Goal: Task Accomplishment & Management: Use online tool/utility

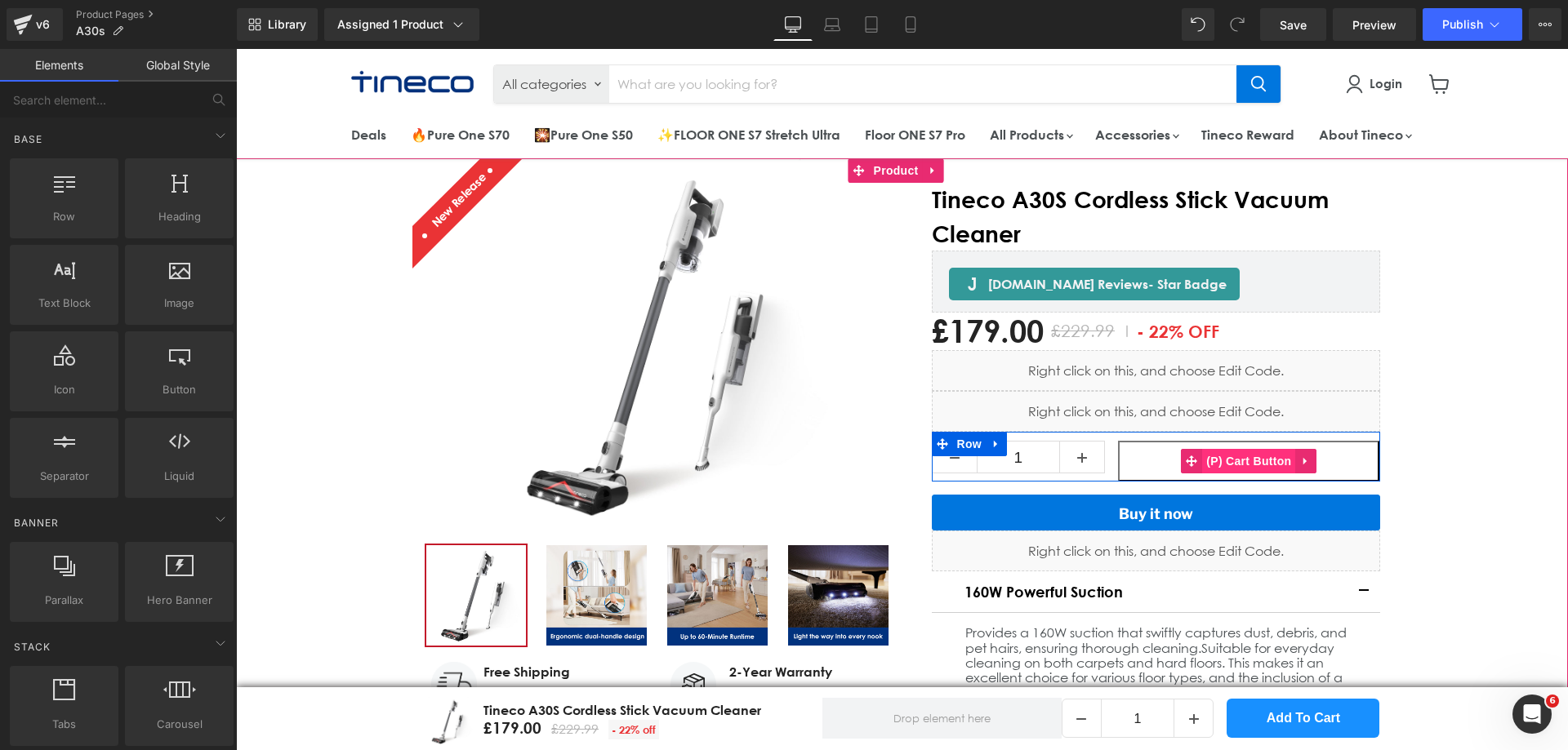
click at [1202, 460] on span "(P) Cart Button" at bounding box center [1248, 461] width 93 height 25
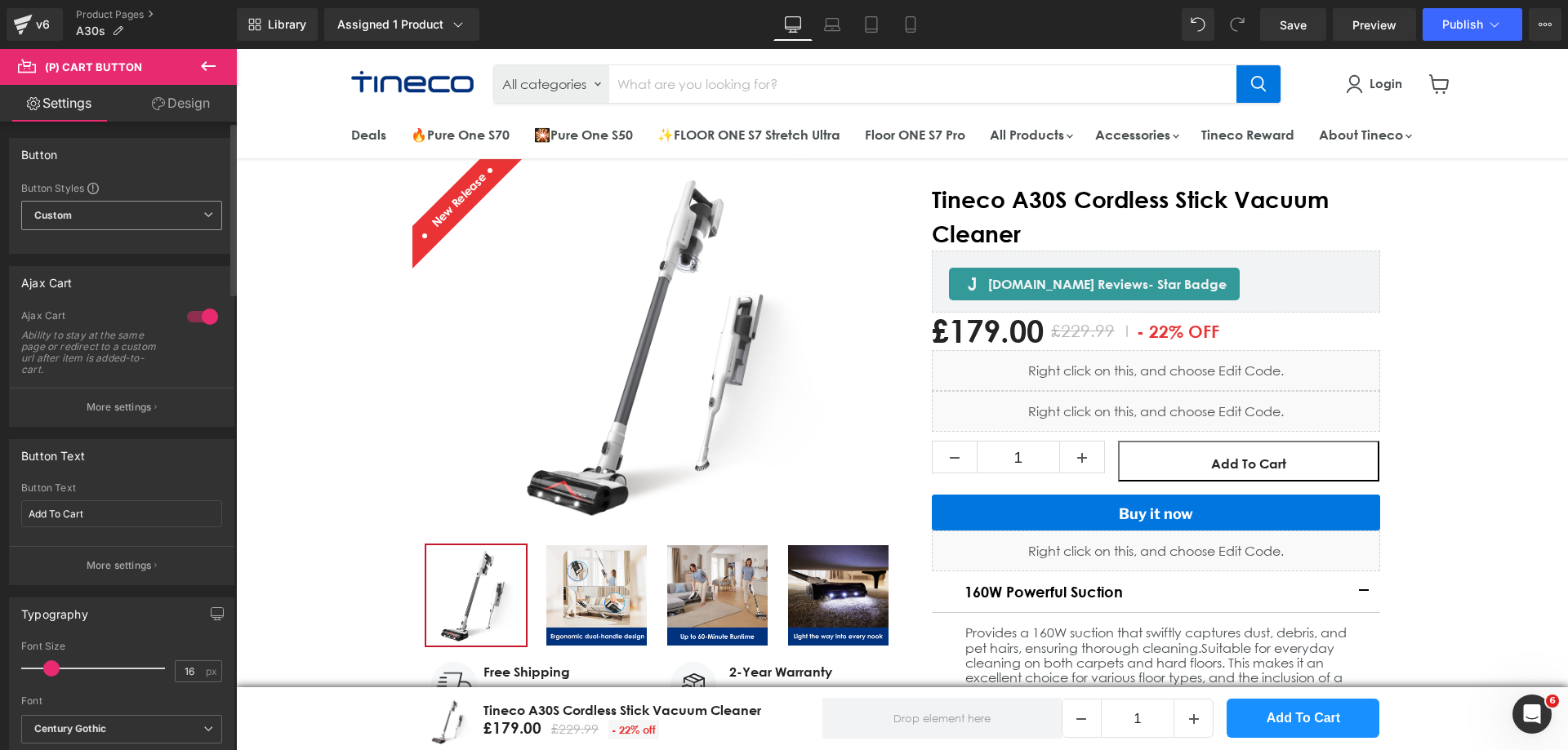
click at [122, 206] on span "Custom Setup Global Style" at bounding box center [121, 215] width 201 height 29
click at [122, 206] on span "Custom Setup Global Style" at bounding box center [119, 215] width 195 height 29
click at [148, 404] on p "More settings" at bounding box center [119, 407] width 66 height 15
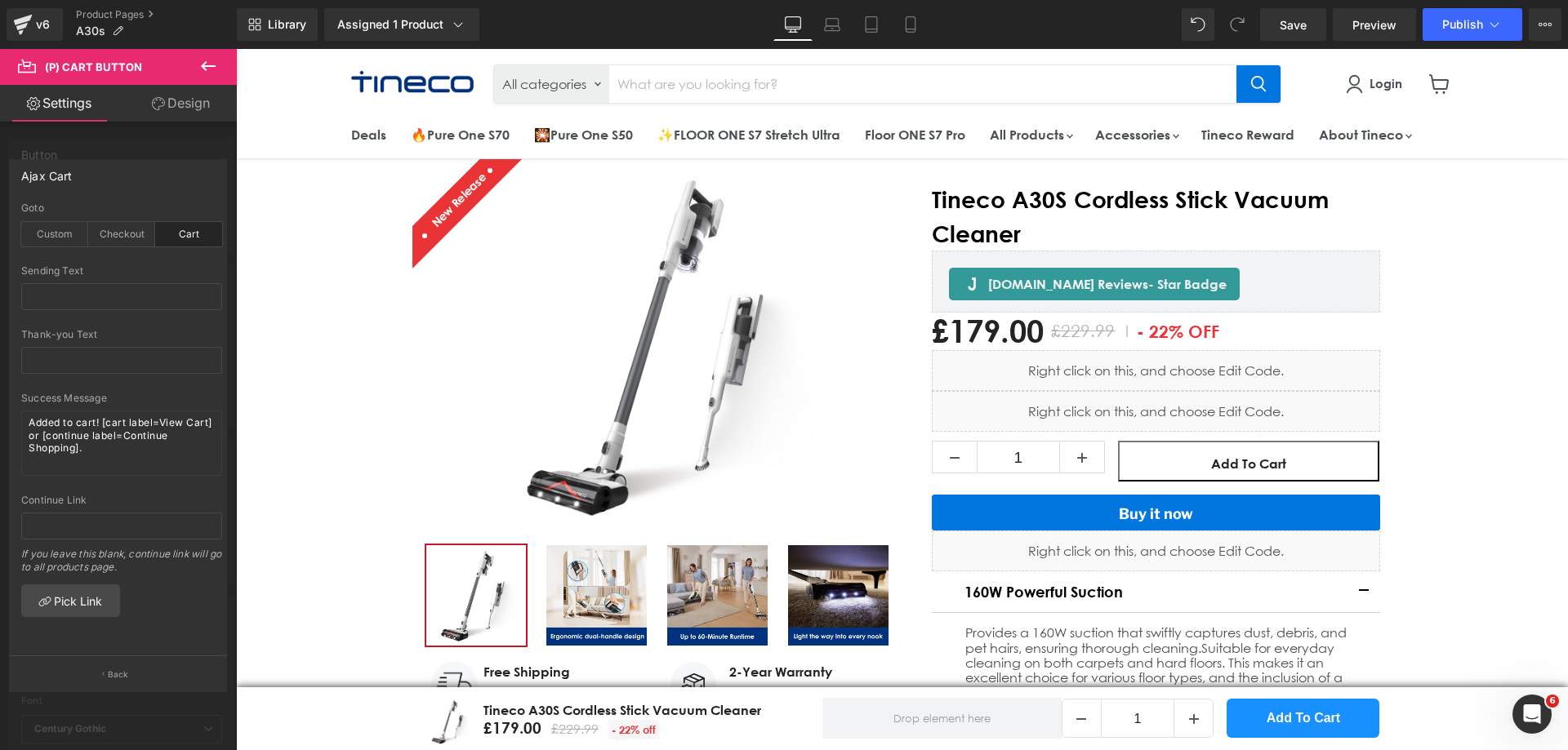
click at [205, 62] on icon at bounding box center [207, 66] width 15 height 9
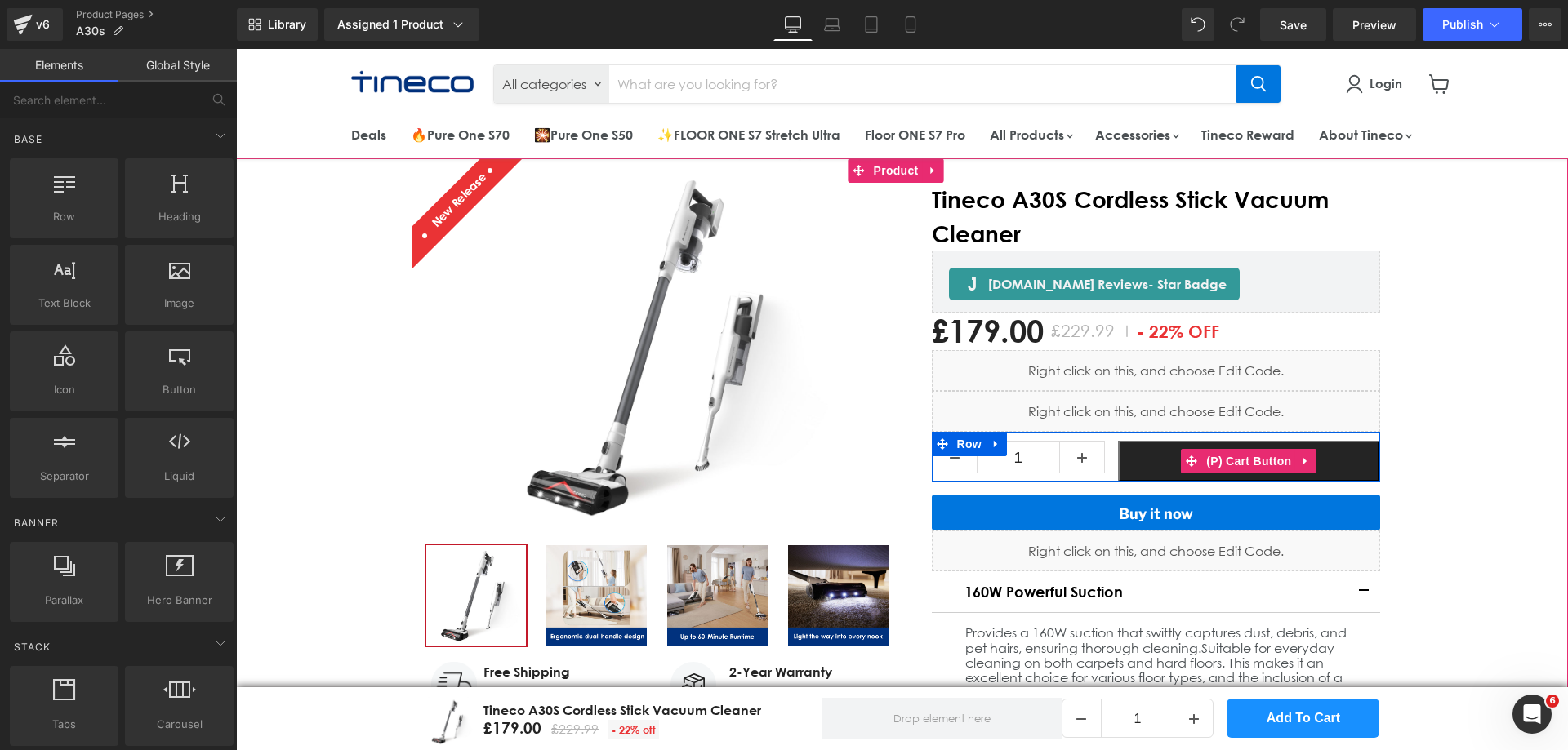
click at [1128, 459] on button "Add To Cart" at bounding box center [1249, 462] width 261 height 41
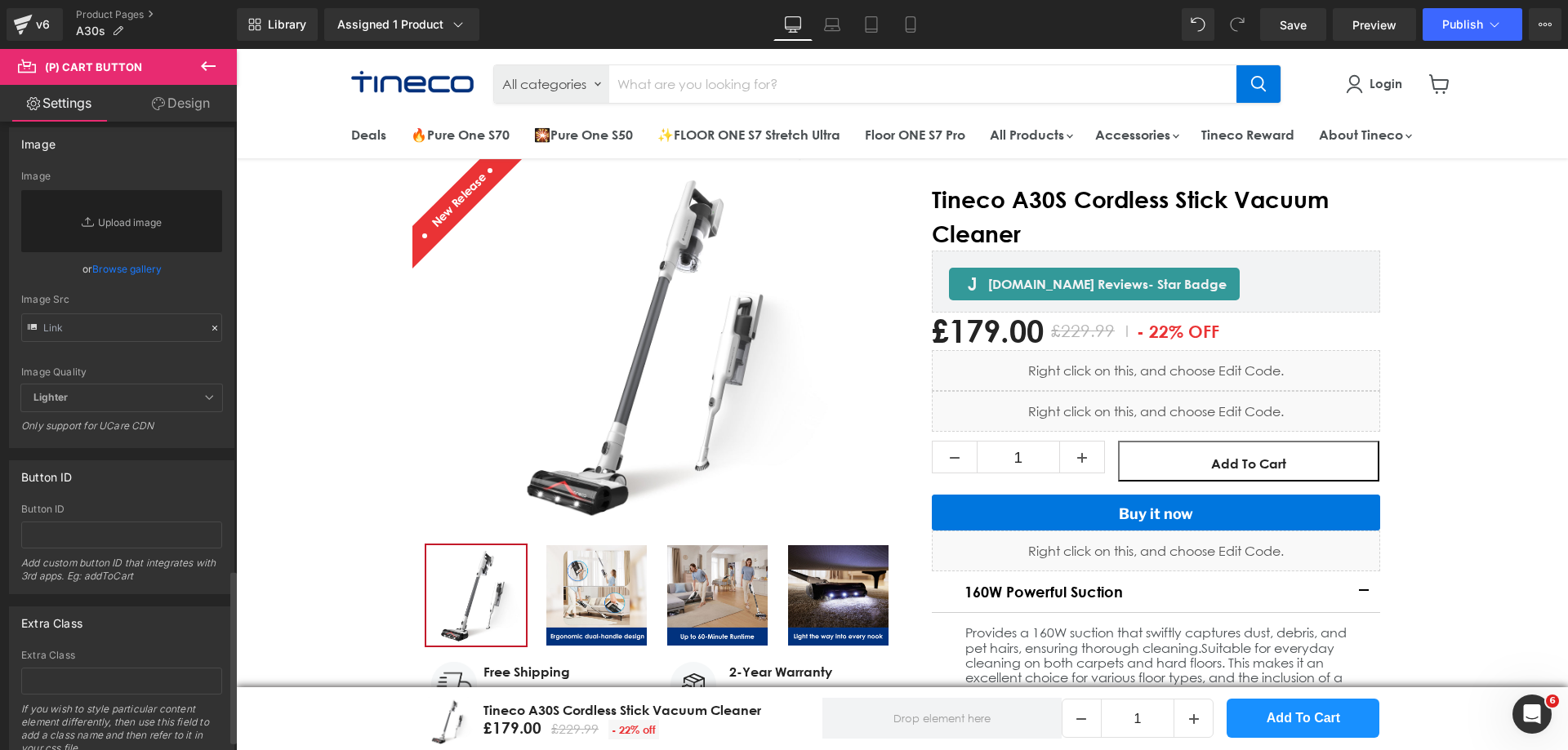
scroll to position [1632, 0]
